Goal: Task Accomplishment & Management: Complete application form

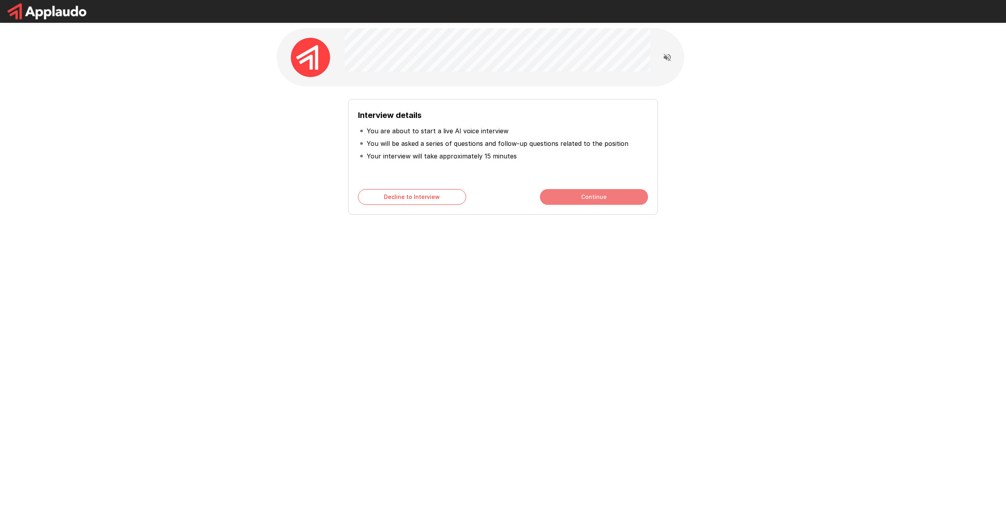
click at [581, 197] on button "Continue" at bounding box center [594, 197] width 108 height 16
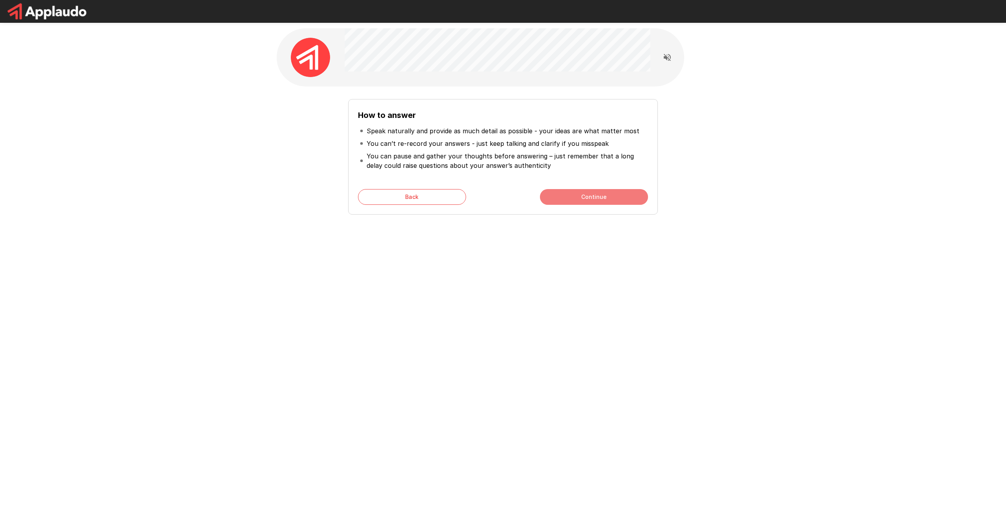
click at [581, 197] on button "Continue" at bounding box center [594, 197] width 108 height 16
click at [581, 197] on button "Start My Interview" at bounding box center [594, 197] width 108 height 16
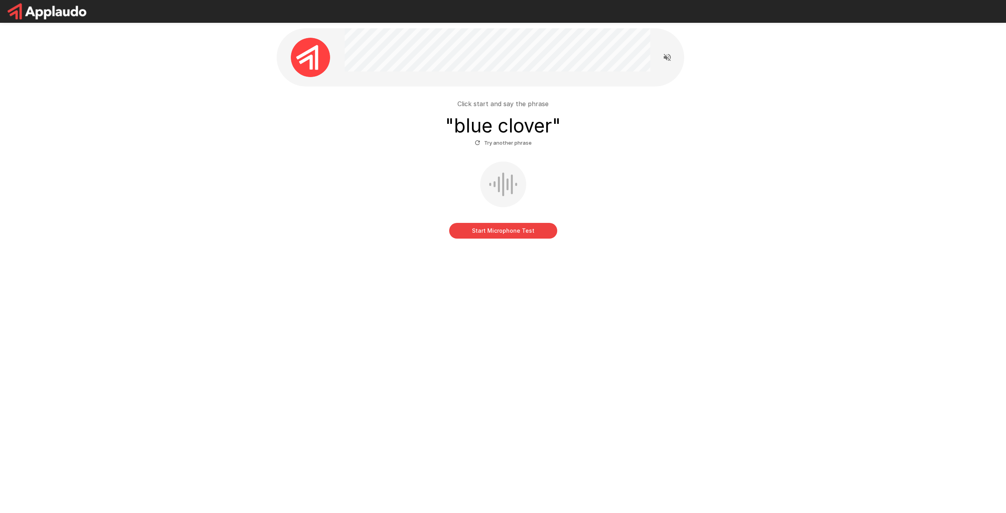
click at [497, 234] on button "Start Microphone Test" at bounding box center [503, 231] width 108 height 16
click at [508, 236] on button "Stop & Submit" at bounding box center [503, 231] width 108 height 16
click at [524, 237] on button "Start Microphone Test" at bounding box center [503, 231] width 108 height 16
click at [515, 236] on button "Stop & Submit" at bounding box center [503, 231] width 108 height 16
click at [502, 227] on button "Start Microphone Test" at bounding box center [503, 231] width 108 height 16
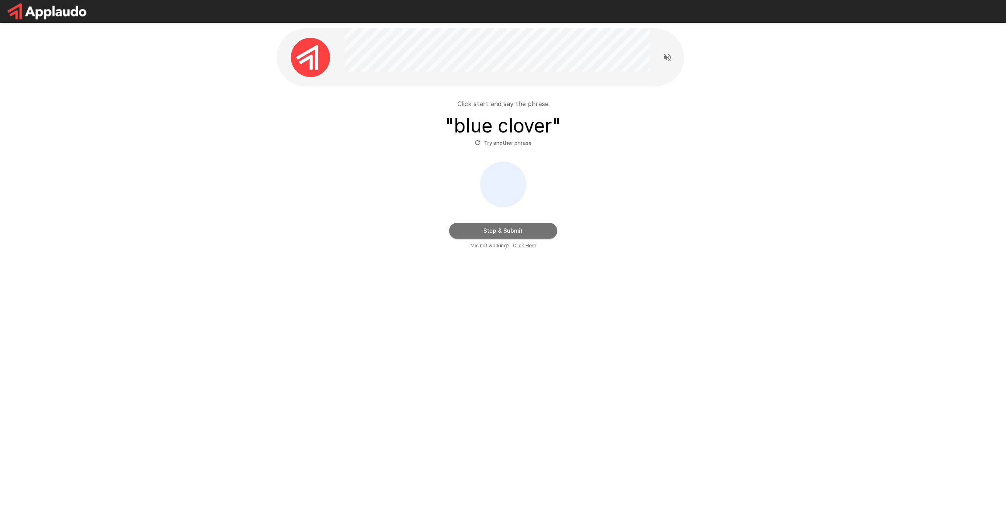
click at [502, 227] on button "Stop & Submit" at bounding box center [503, 231] width 108 height 16
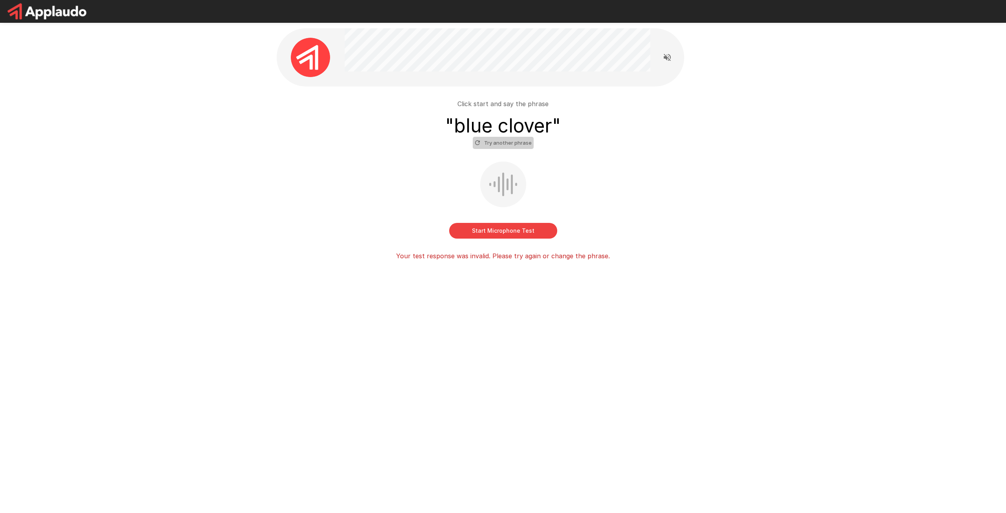
click at [506, 145] on button "Try another phrase" at bounding box center [503, 143] width 61 height 12
click at [513, 238] on button "Start Microphone Test" at bounding box center [503, 231] width 108 height 16
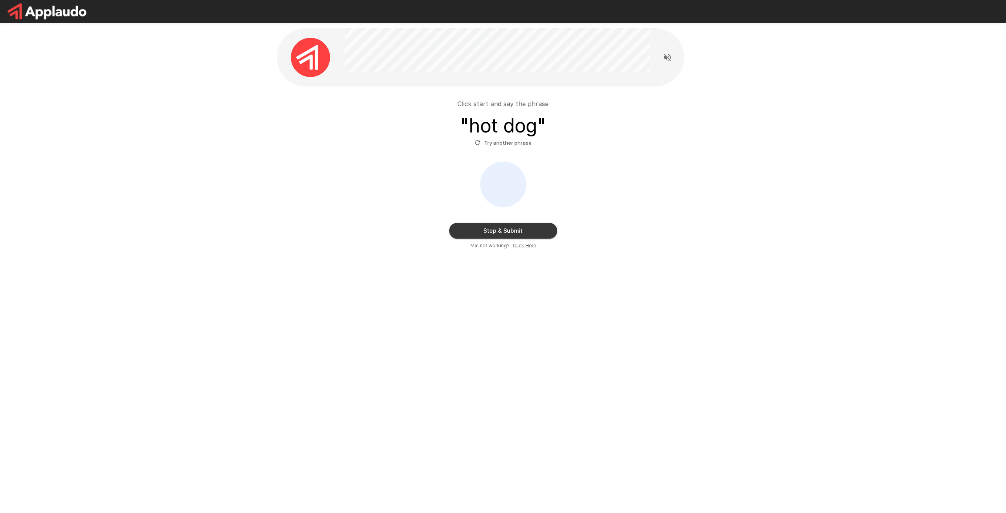
click at [502, 229] on button "Stop & Submit" at bounding box center [503, 231] width 108 height 16
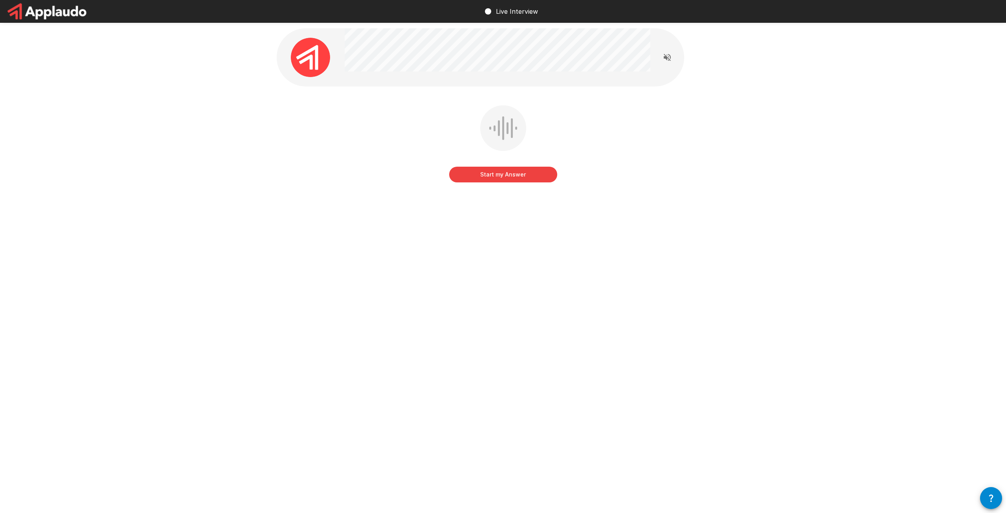
click at [501, 177] on button "Start my Answer" at bounding box center [503, 175] width 108 height 16
click at [505, 176] on button "Stop & Submit" at bounding box center [503, 175] width 108 height 16
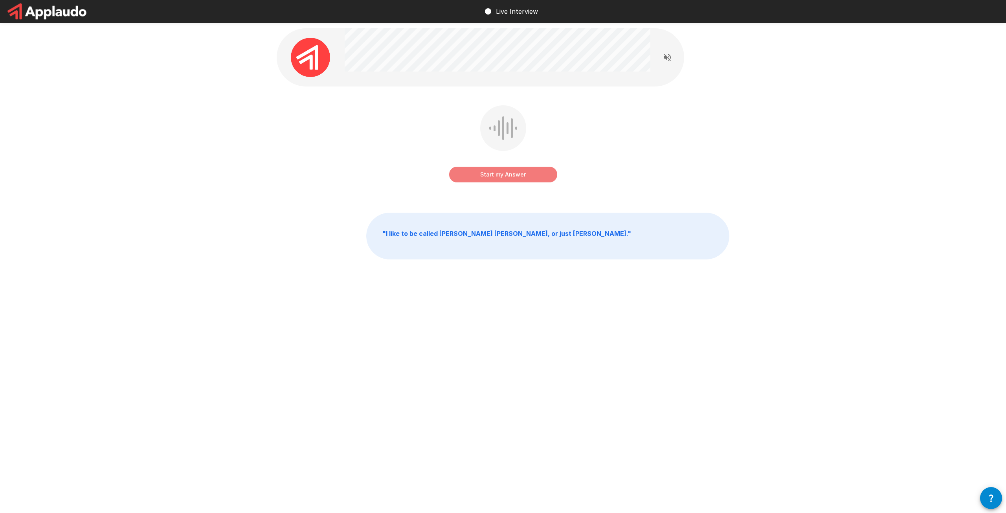
click at [489, 171] on button "Start my Answer" at bounding box center [503, 175] width 108 height 16
click at [496, 172] on button "Stop & Submit" at bounding box center [503, 175] width 108 height 16
click at [489, 172] on button "Start my Answer" at bounding box center [503, 175] width 108 height 16
click at [478, 170] on button "Stop & Submit" at bounding box center [503, 175] width 108 height 16
click at [472, 181] on button "Start my Answer" at bounding box center [503, 175] width 108 height 16
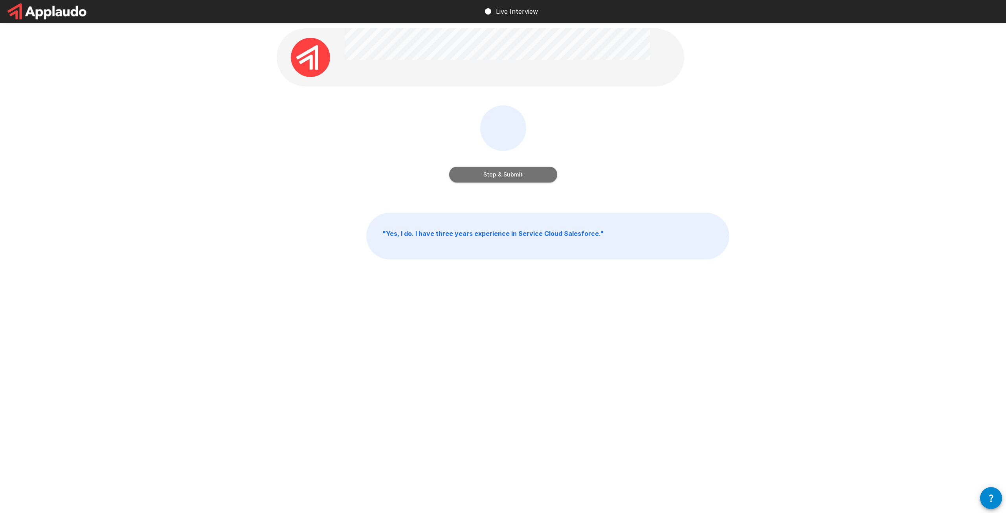
click at [472, 181] on button "Stop & Submit" at bounding box center [503, 175] width 108 height 16
click at [478, 177] on button "Start my Answer" at bounding box center [503, 175] width 108 height 16
click at [463, 177] on button "Stop & Submit" at bounding box center [503, 175] width 108 height 16
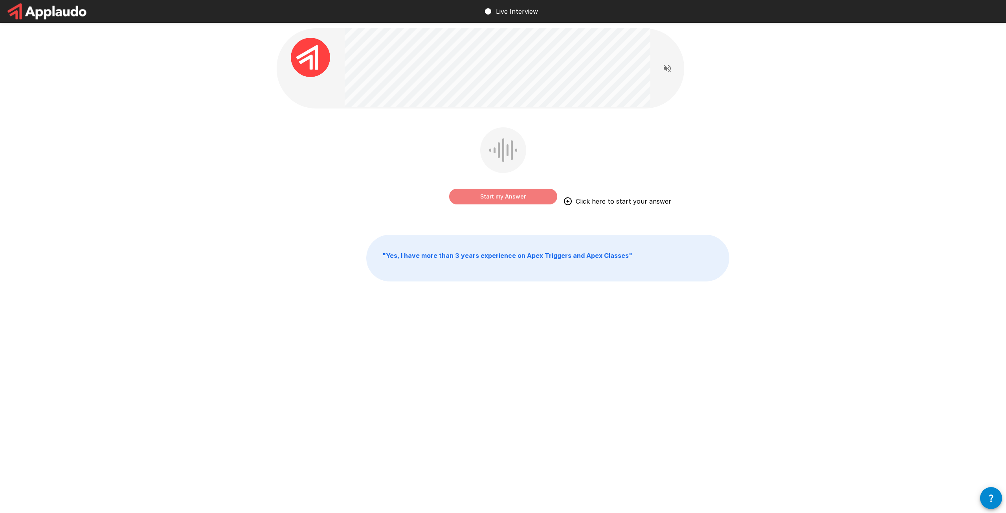
click at [519, 192] on button "Start my Answer" at bounding box center [503, 197] width 108 height 16
click at [495, 204] on button "Stop & Submit" at bounding box center [503, 197] width 108 height 16
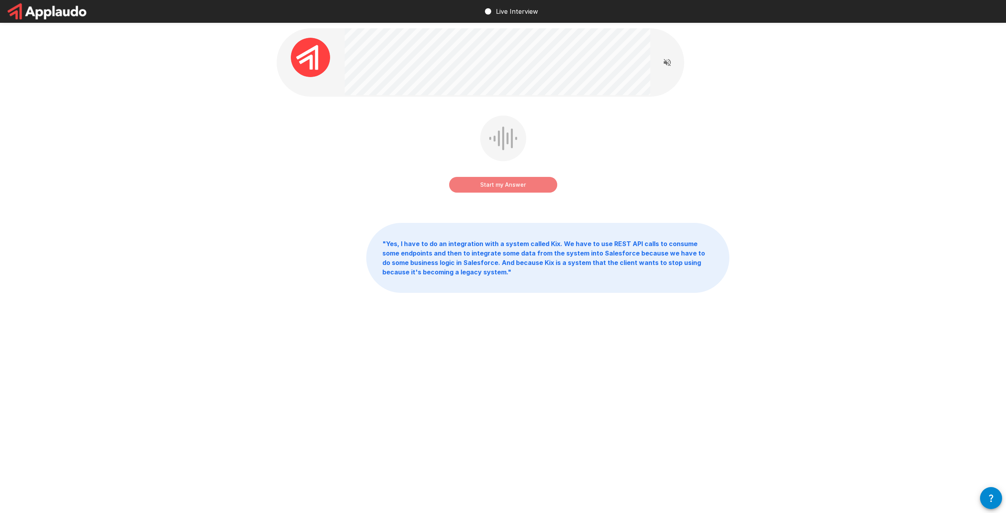
click at [493, 189] on button "Start my Answer" at bounding box center [503, 185] width 108 height 16
click at [487, 182] on button "Stop & Submit" at bounding box center [503, 185] width 108 height 16
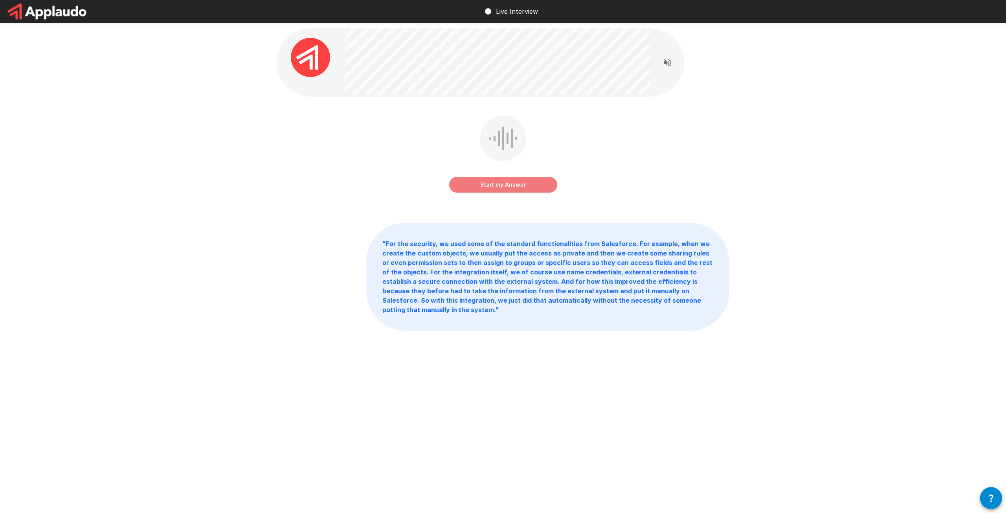
click at [491, 184] on button "Start my Answer" at bounding box center [503, 185] width 108 height 16
click at [494, 180] on button "Stop & Submit" at bounding box center [503, 185] width 108 height 16
click at [520, 182] on button "Start my Answer" at bounding box center [503, 185] width 108 height 16
click at [515, 185] on button "Stop & Submit" at bounding box center [503, 185] width 108 height 16
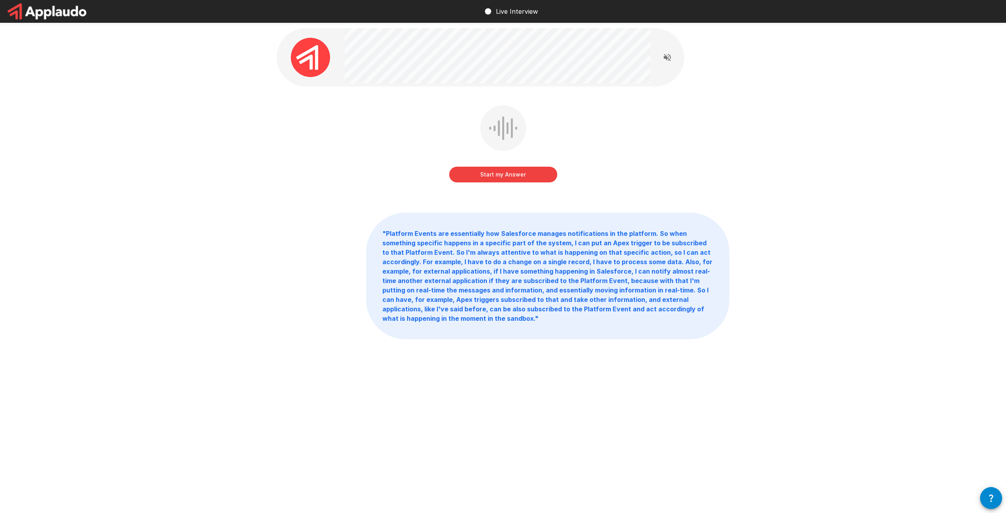
click at [509, 169] on button "Start my Answer" at bounding box center [503, 175] width 108 height 16
click at [525, 178] on button "Stop & Submit" at bounding box center [503, 175] width 108 height 16
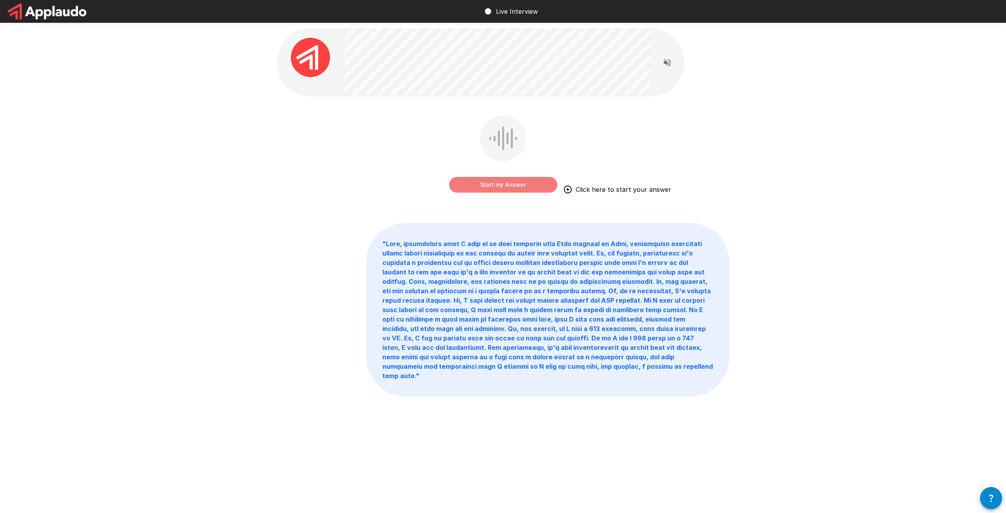
click at [502, 184] on button "Start my Answer" at bounding box center [503, 185] width 108 height 16
click at [515, 190] on button "Stop & Submit" at bounding box center [503, 185] width 108 height 16
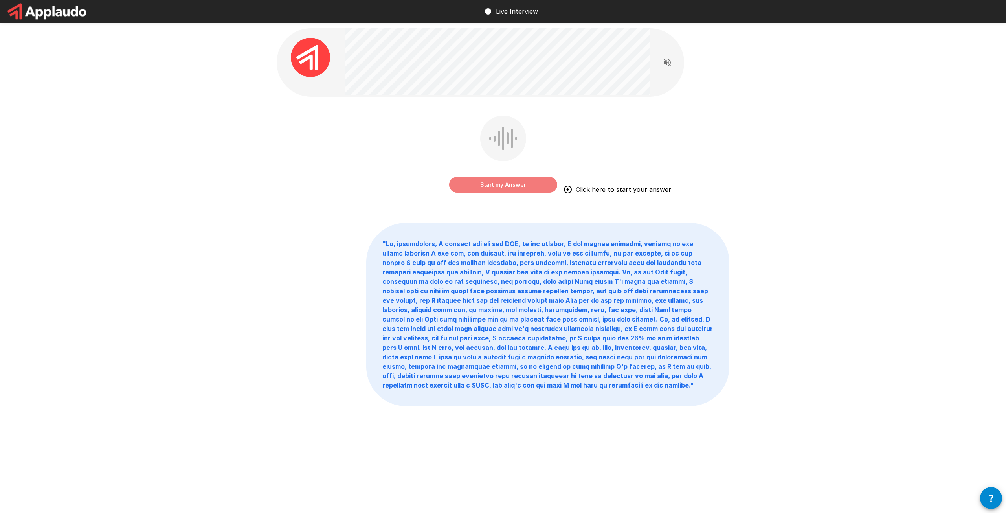
click at [514, 190] on button "Start my Answer" at bounding box center [503, 185] width 108 height 16
click at [514, 190] on button "Stop & Submit" at bounding box center [503, 185] width 108 height 16
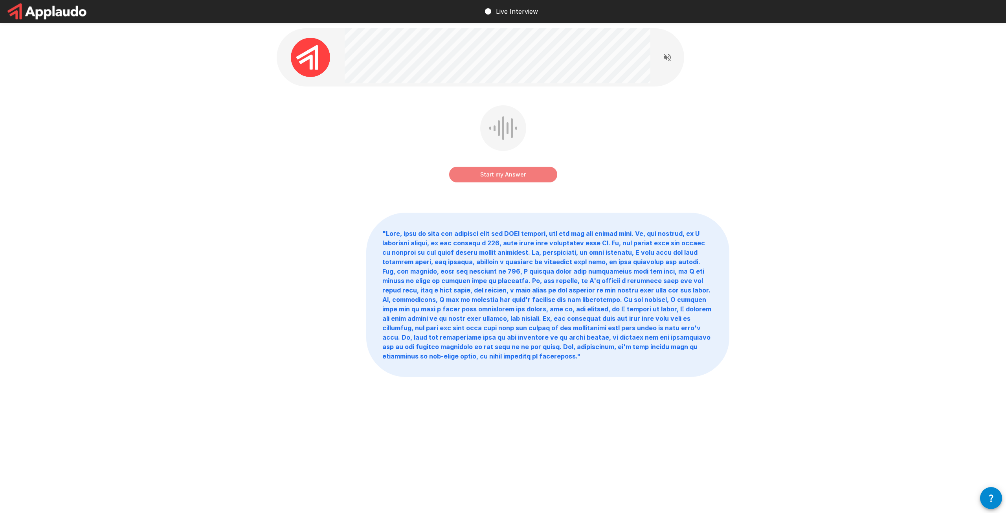
click at [508, 169] on button "Start my Answer" at bounding box center [503, 175] width 108 height 16
click at [507, 155] on div "Stop & Submit" at bounding box center [503, 166] width 108 height 31
click at [496, 175] on button "Stop & Submit" at bounding box center [503, 175] width 108 height 16
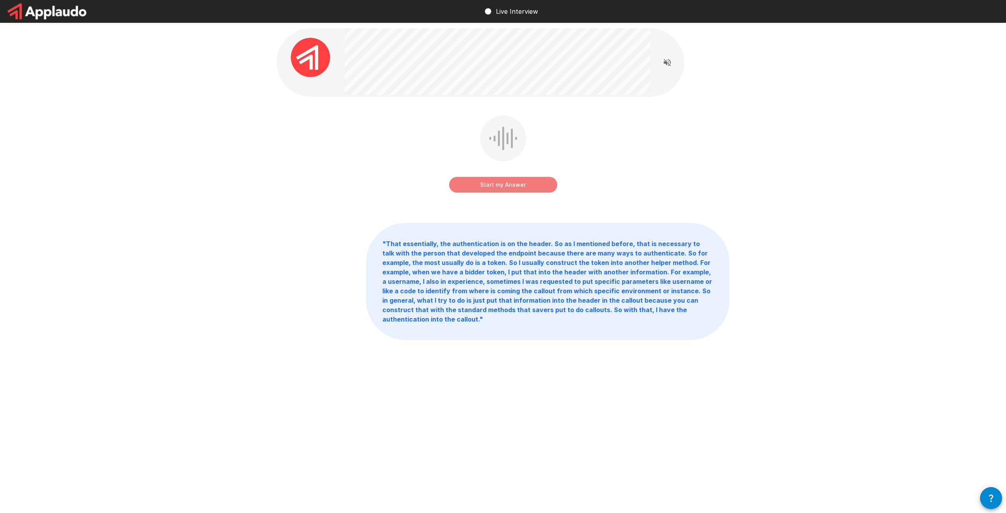
click at [513, 180] on button "Start my Answer" at bounding box center [503, 185] width 108 height 16
click at [517, 186] on button "Stop & Submit" at bounding box center [503, 185] width 108 height 16
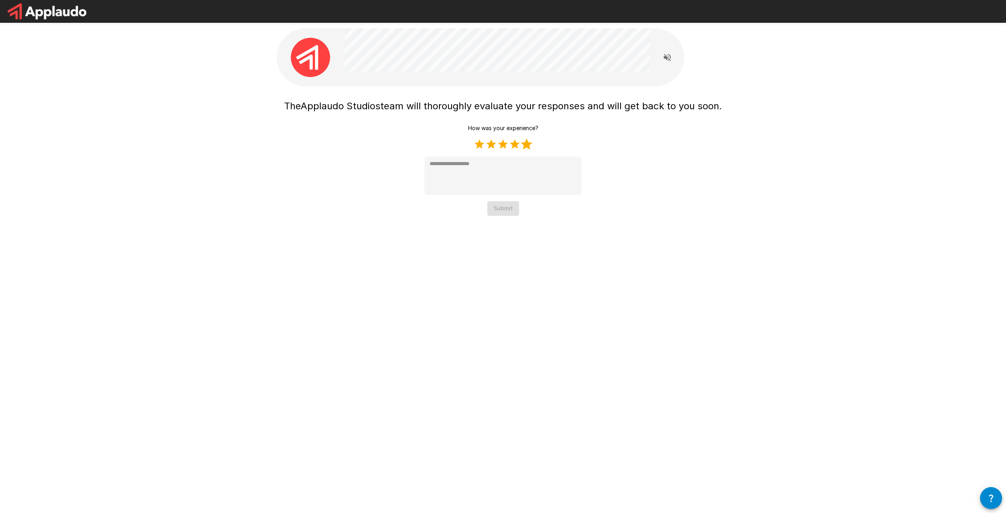
click at [524, 147] on label "5 Stars" at bounding box center [527, 144] width 12 height 12
type textarea "*"
click at [511, 208] on button "Submit" at bounding box center [503, 208] width 32 height 15
